Goal: Transaction & Acquisition: Purchase product/service

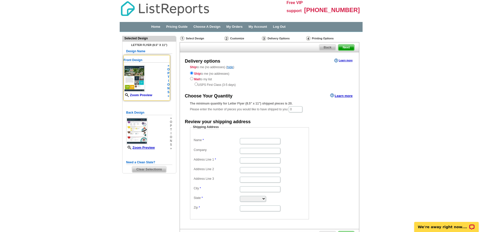
click at [143, 95] on link "Zoom Preview" at bounding box center [138, 95] width 29 height 4
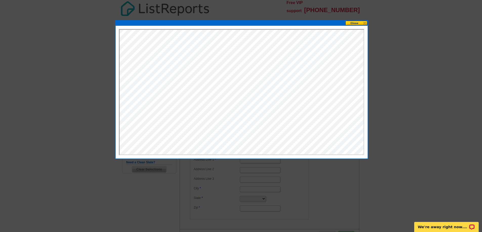
click at [357, 25] on button at bounding box center [356, 23] width 22 height 5
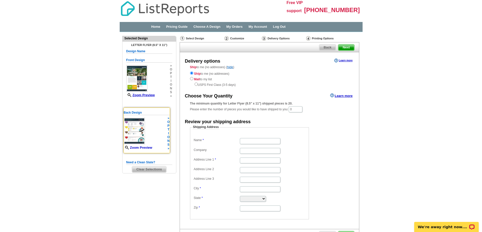
click at [138, 148] on link "Zoom Preview" at bounding box center [138, 148] width 29 height 4
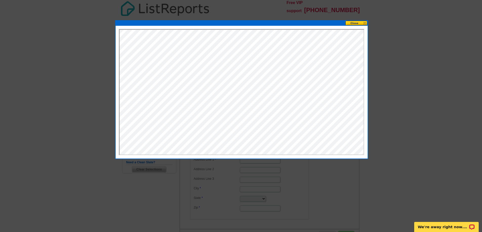
click at [364, 21] on button at bounding box center [356, 23] width 22 height 5
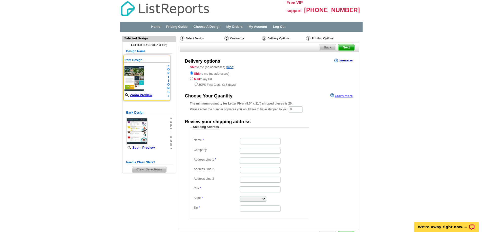
click at [140, 84] on img at bounding box center [134, 78] width 21 height 27
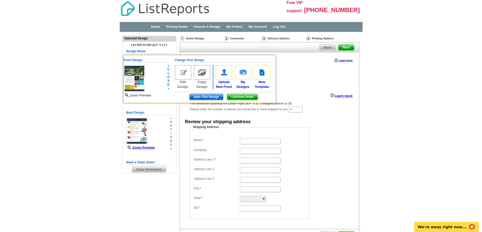
click at [140, 95] on link "Zoom Preview" at bounding box center [137, 96] width 27 height 4
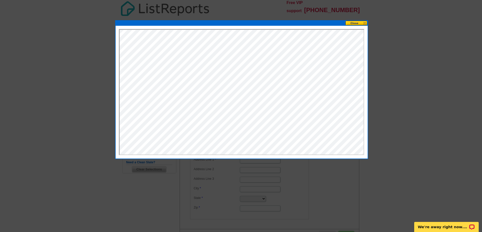
click at [357, 23] on button at bounding box center [356, 23] width 22 height 5
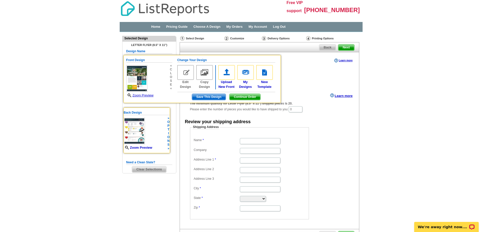
click at [147, 148] on link "Zoom Preview" at bounding box center [138, 148] width 29 height 4
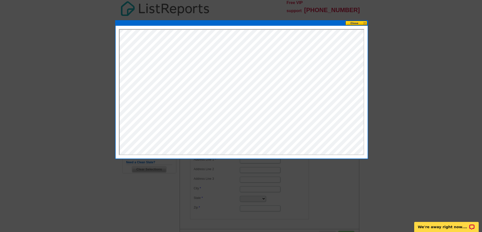
click at [355, 22] on button at bounding box center [356, 23] width 22 height 5
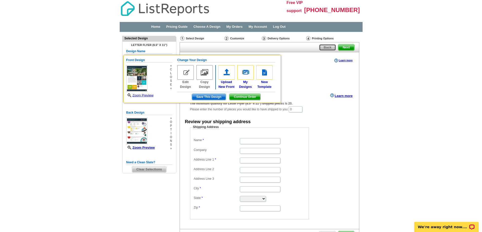
click at [331, 45] on span "Back" at bounding box center [327, 48] width 16 height 6
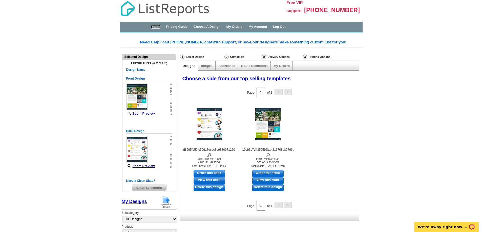
click at [157, 25] on link "Home" at bounding box center [155, 27] width 9 height 4
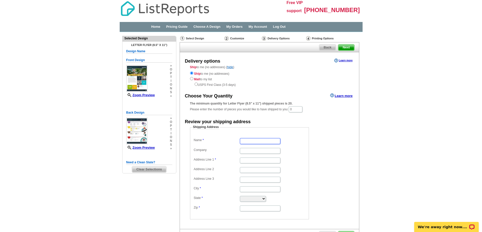
click at [251, 140] on input "Name" at bounding box center [260, 141] width 40 height 6
type input "Julie Nirschl"
type input "Long & Foster REALTORS"
type input "654 Old Hunt Way"
type input "HERNDON"
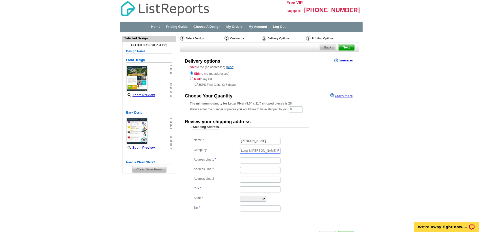
type input "HERNDON"
select select "VA"
type input "20170-3100"
click at [298, 110] on input "0" at bounding box center [296, 109] width 14 height 6
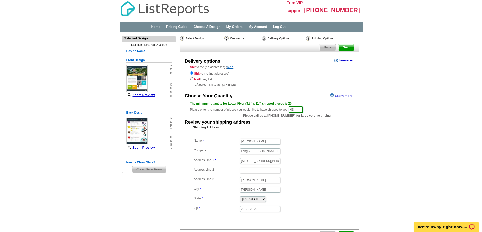
type input "0"
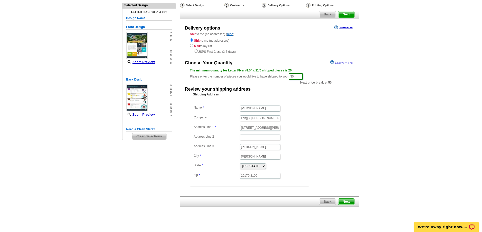
scroll to position [37, 0]
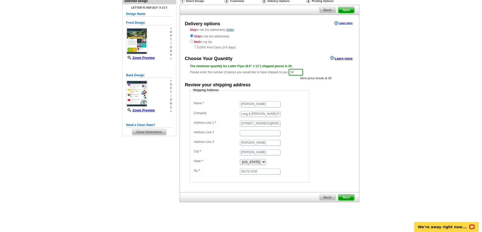
type input "30"
click at [348, 196] on span "Next" at bounding box center [346, 198] width 16 height 6
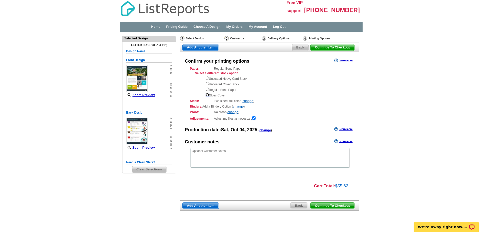
click at [207, 95] on input "radio" at bounding box center [207, 94] width 3 height 3
radio input "true"
click at [207, 78] on input "radio" at bounding box center [207, 78] width 3 height 3
radio input "true"
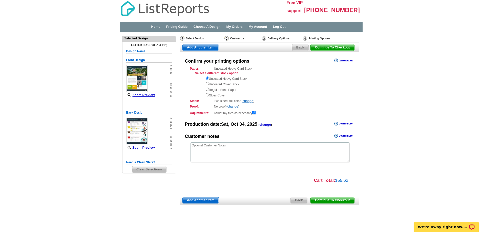
click at [324, 200] on span "Continue To Checkout" at bounding box center [333, 201] width 44 height 6
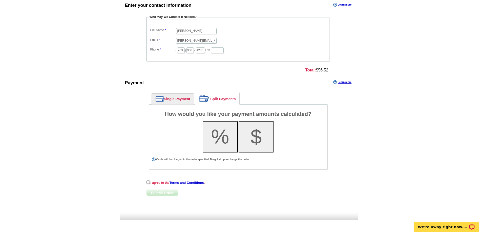
scroll to position [212, 0]
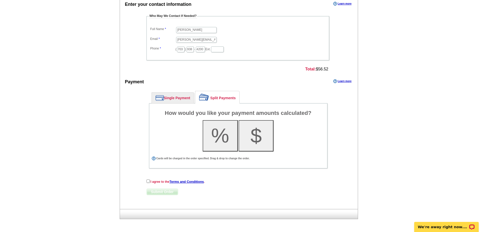
click at [175, 99] on link "Single Payment" at bounding box center [173, 98] width 42 height 11
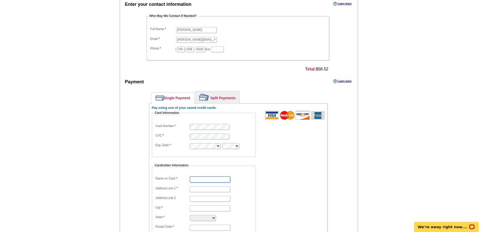
type input "[PERSON_NAME]"
click at [206, 188] on input "Address Line 1" at bounding box center [210, 190] width 40 height 6
type input "[STREET_ADDRESS][PERSON_NAME]"
type input "[PERSON_NAME]"
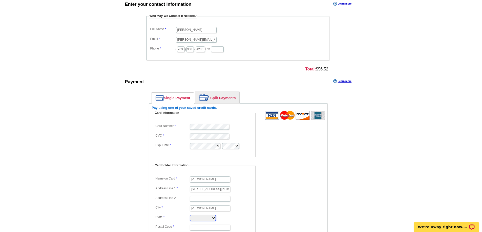
select select "VA"
type input "20170"
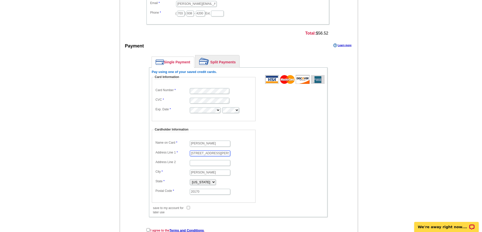
scroll to position [297, 0]
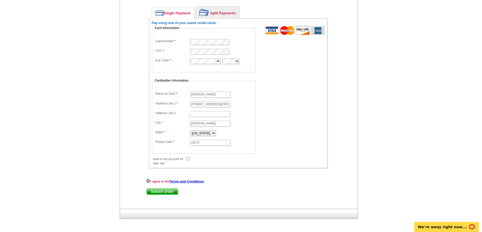
drag, startPoint x: 148, startPoint y: 181, endPoint x: 152, endPoint y: 183, distance: 4.0
click at [148, 181] on input "checkbox" at bounding box center [147, 181] width 3 height 3
checkbox input "true"
click at [159, 192] on span "Submit Order" at bounding box center [162, 192] width 31 height 6
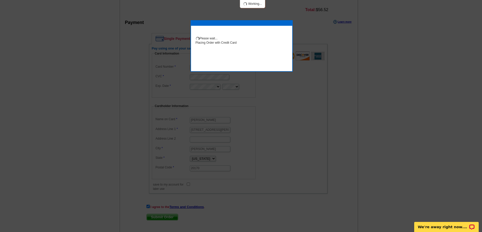
scroll to position [322, 0]
